Goal: Transaction & Acquisition: Purchase product/service

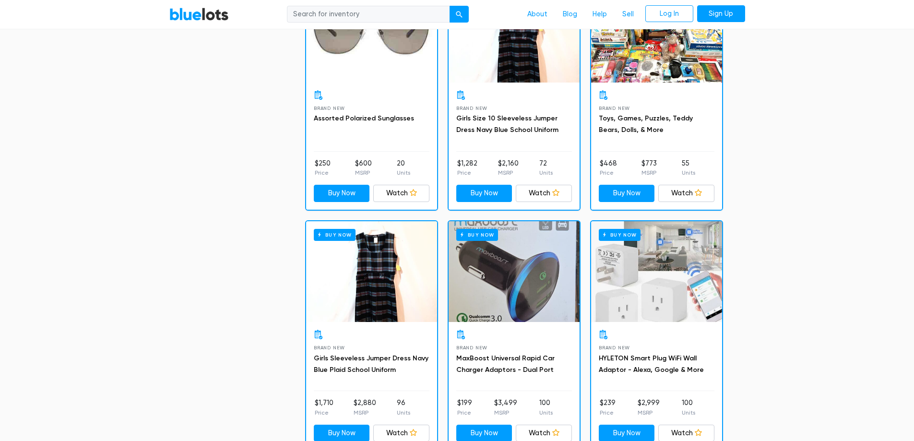
scroll to position [815, 0]
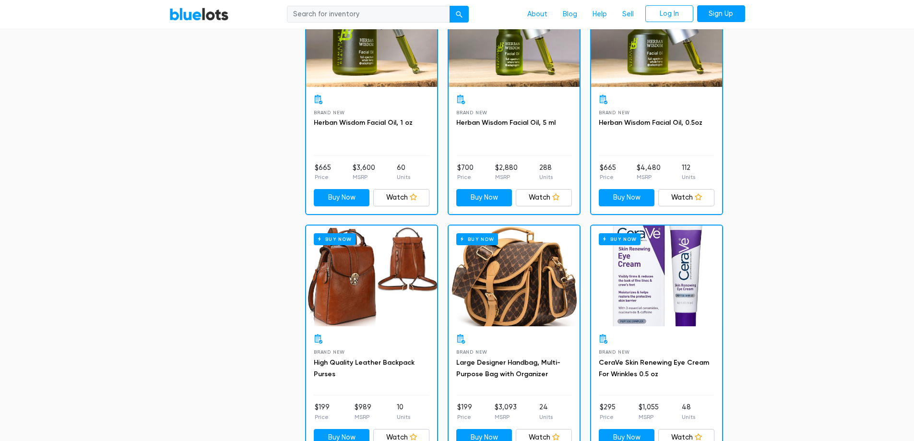
scroll to position [863, 0]
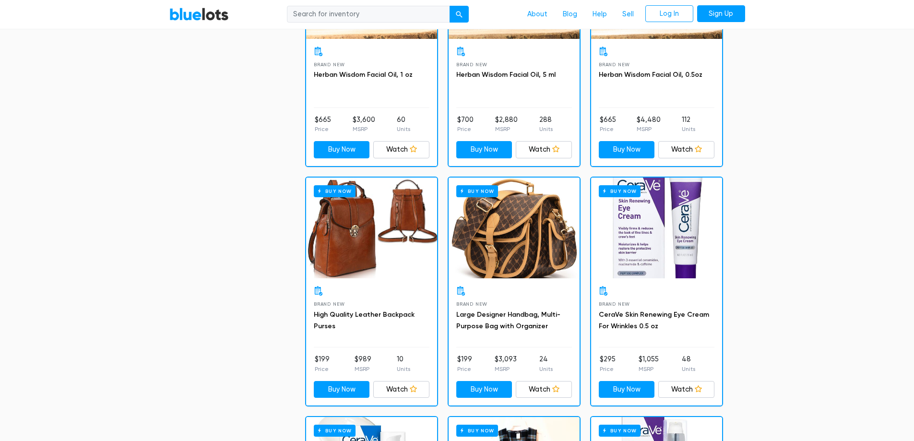
click at [472, 245] on div "Buy Now" at bounding box center [513, 227] width 131 height 101
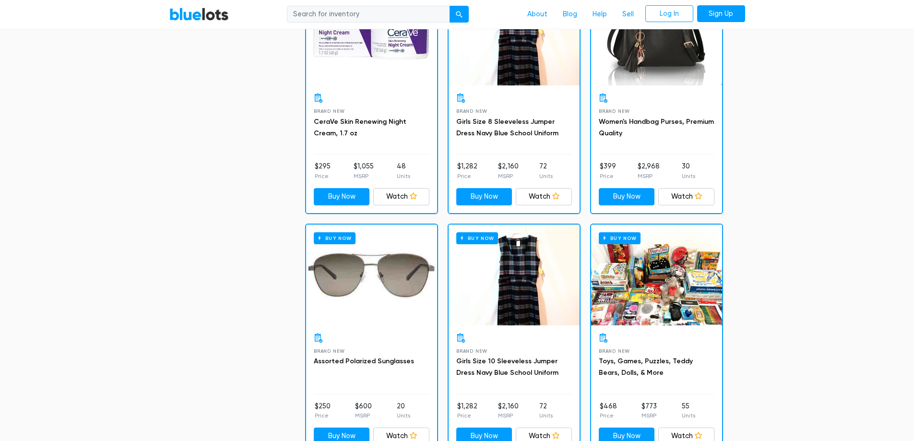
scroll to position [1726, 0]
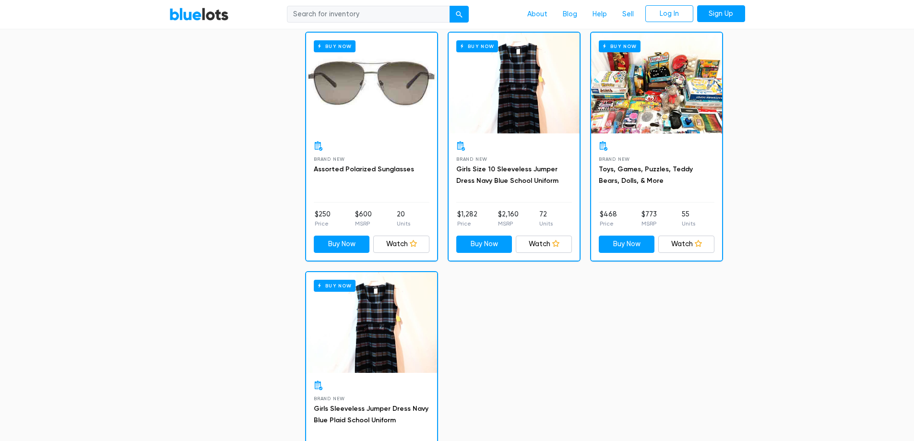
click at [389, 107] on div "Buy Now" at bounding box center [371, 83] width 131 height 101
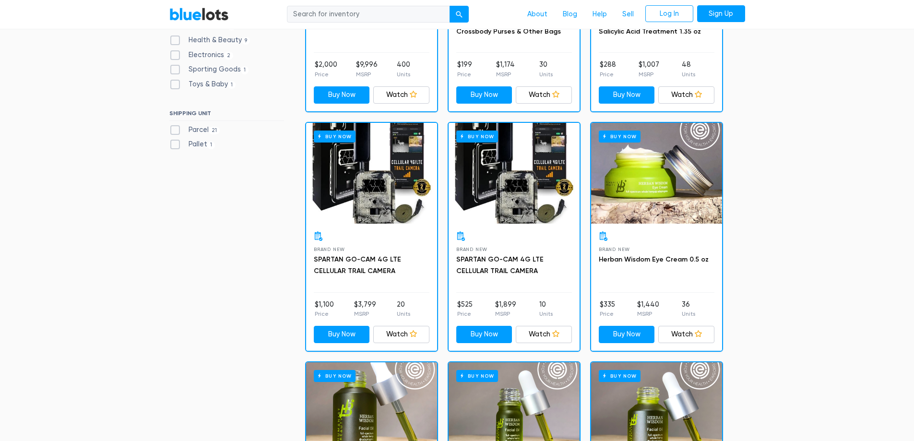
scroll to position [432, 0]
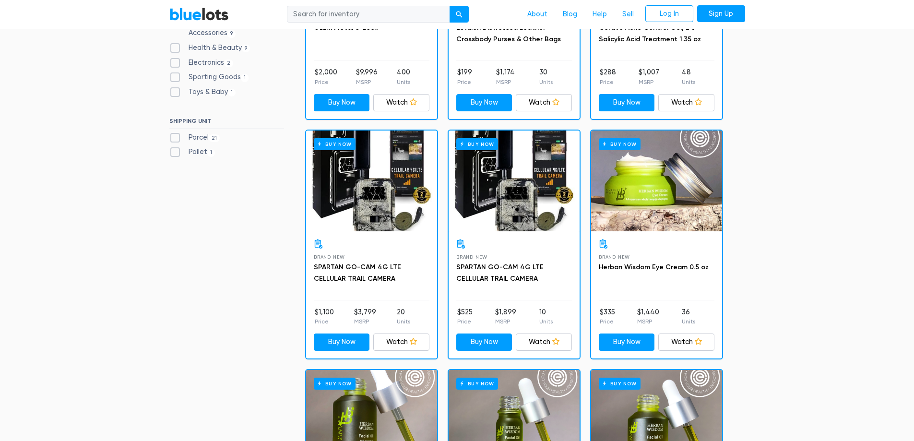
click at [521, 194] on div "Buy Now" at bounding box center [513, 180] width 131 height 101
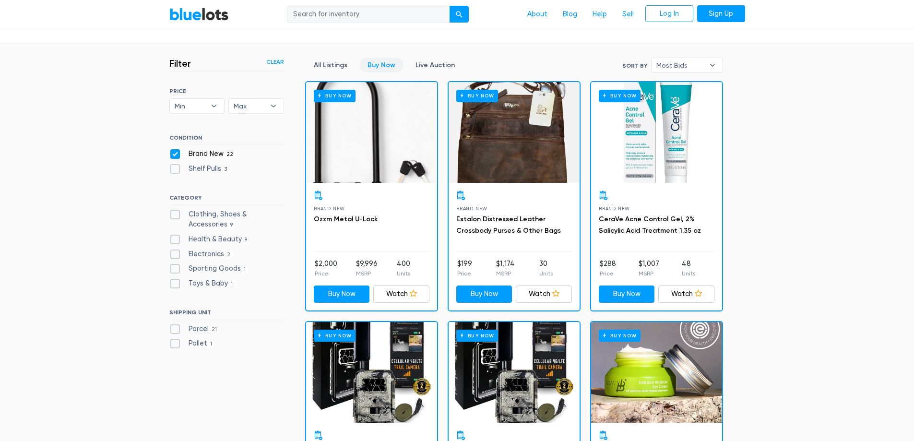
scroll to position [240, 0]
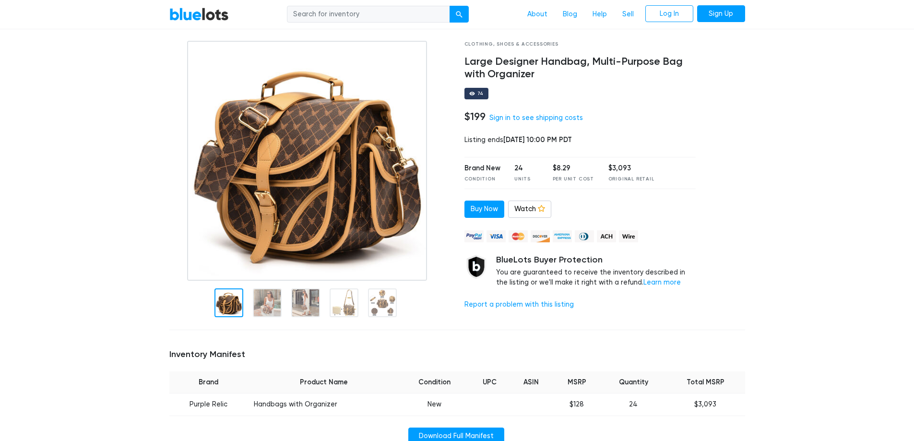
scroll to position [48, 0]
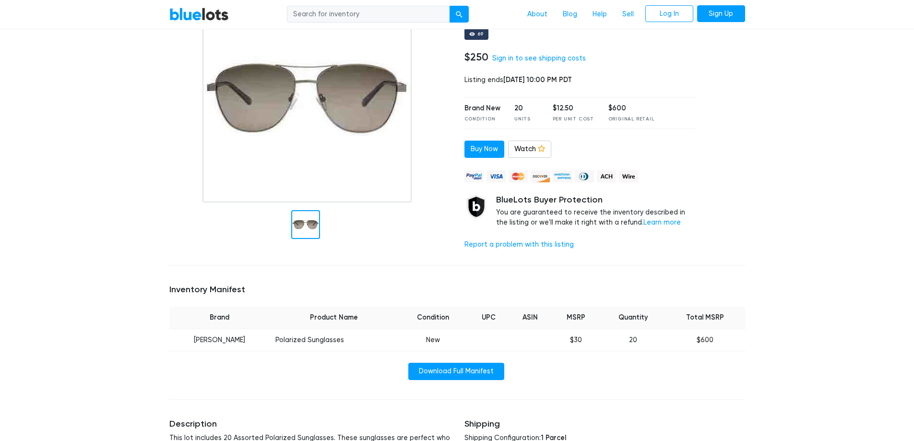
scroll to position [48, 0]
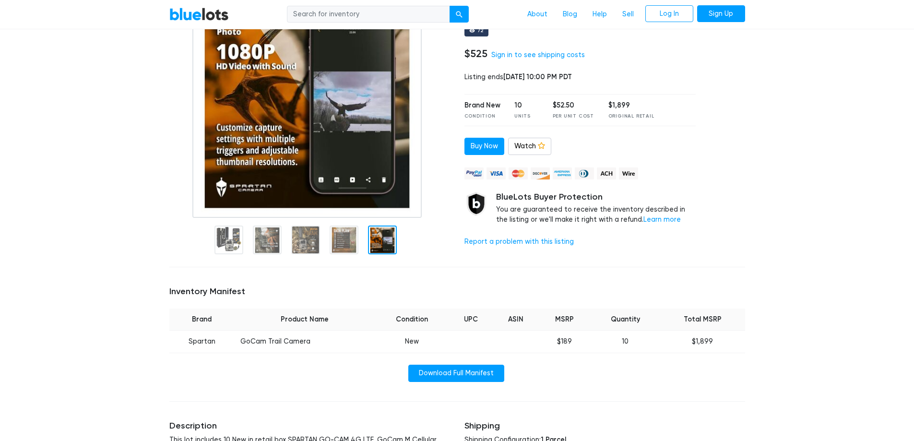
scroll to position [96, 0]
